Goal: Check status

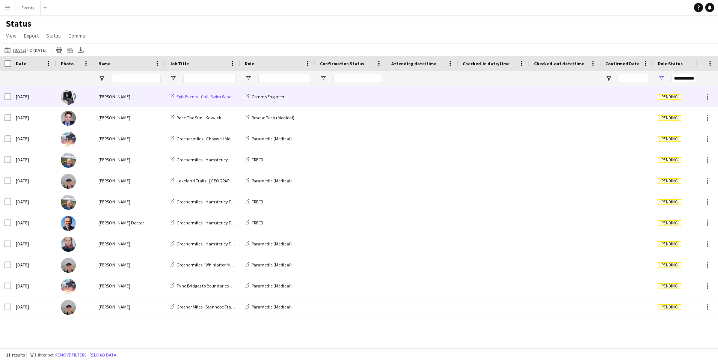
click at [208, 97] on span "Epic Events - Chill Swim Windermere Comms" at bounding box center [219, 97] width 85 height 6
